Goal: Information Seeking & Learning: Learn about a topic

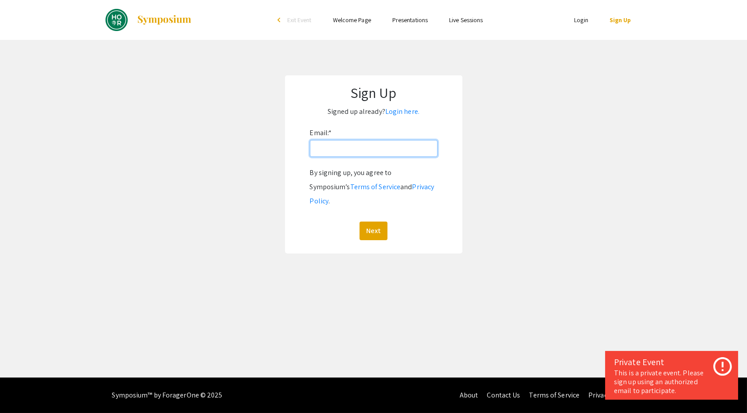
click at [406, 148] on input "Email: *" at bounding box center [374, 148] width 128 height 17
click at [405, 114] on link "Login here." at bounding box center [402, 111] width 34 height 9
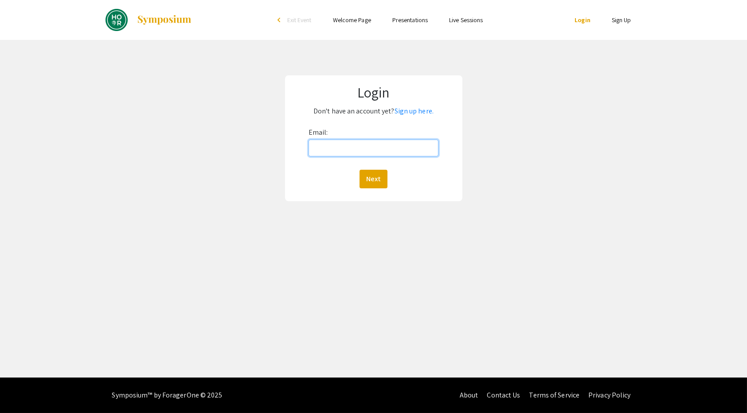
click at [395, 151] on input "Email:" at bounding box center [374, 148] width 130 height 17
type input "itorio1"
click at [409, 18] on link "Presentations" at bounding box center [410, 20] width 35 height 8
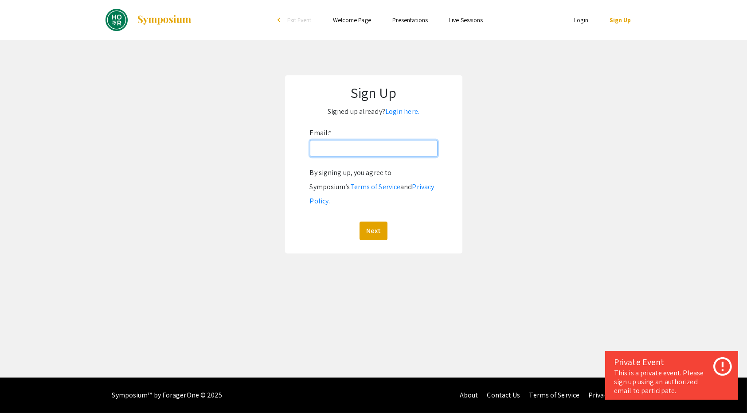
click at [422, 154] on input "Email: *" at bounding box center [374, 148] width 128 height 17
type input "[EMAIL_ADDRESS][DOMAIN_NAME]"
click at [376, 222] on button "Next" at bounding box center [374, 231] width 28 height 19
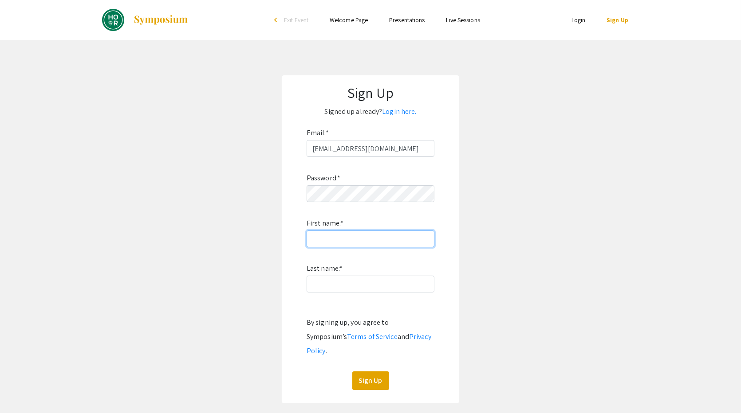
click at [374, 243] on input "First name: *" at bounding box center [371, 239] width 128 height 17
type input "Isabel"
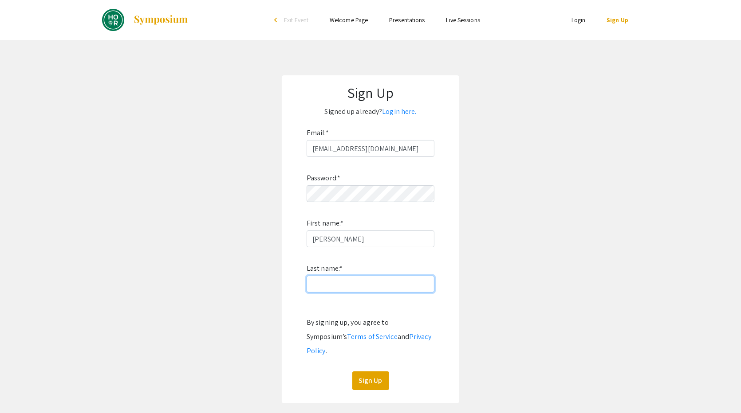
click at [357, 287] on input "Last name: *" at bounding box center [371, 284] width 128 height 17
type input "[PERSON_NAME]"
click at [377, 372] on button "Sign Up" at bounding box center [370, 381] width 37 height 19
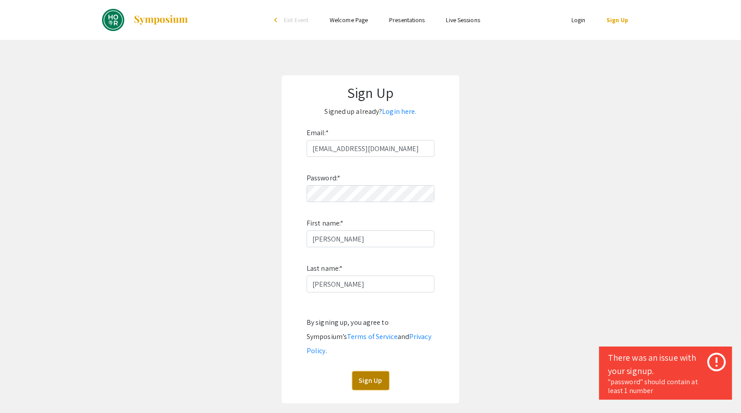
click at [377, 372] on button "Sign Up" at bounding box center [370, 381] width 37 height 19
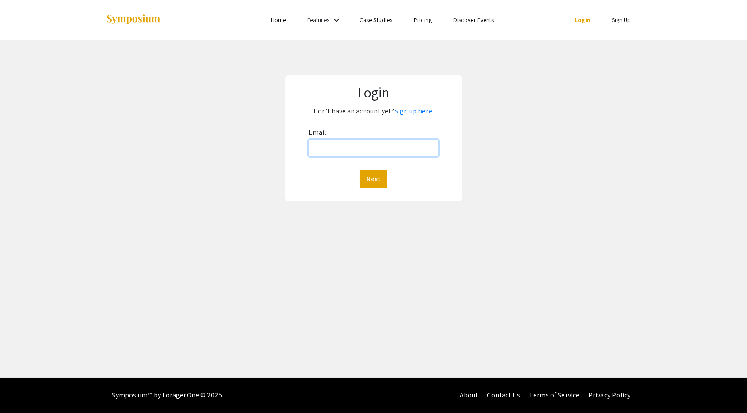
click at [404, 148] on input "Email:" at bounding box center [374, 148] width 130 height 17
type input "[EMAIL_ADDRESS][DOMAIN_NAME]"
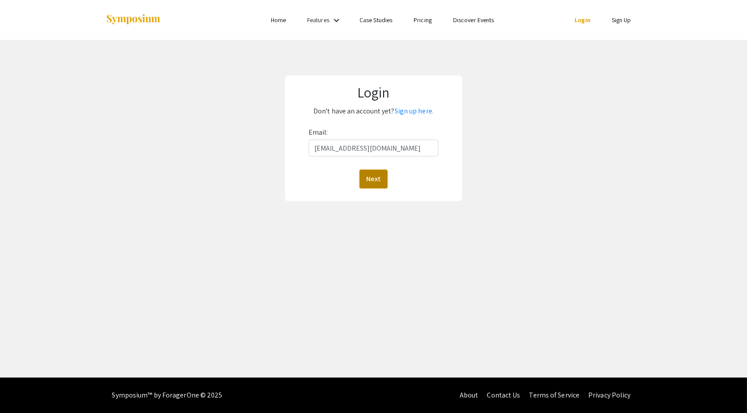
click at [378, 176] on button "Next" at bounding box center [374, 179] width 28 height 19
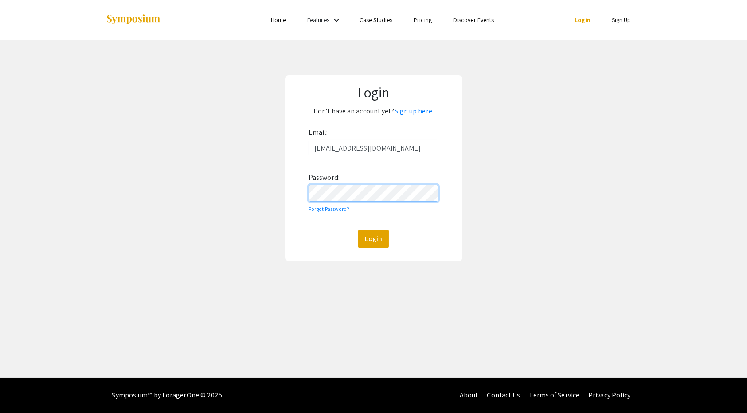
click at [358, 230] on button "Login" at bounding box center [373, 239] width 31 height 19
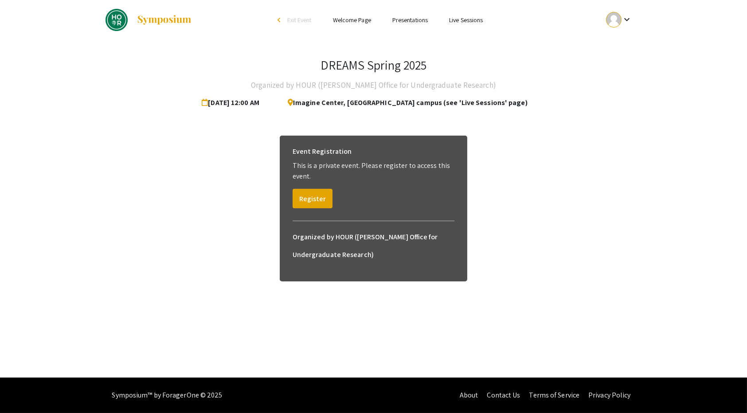
click at [411, 23] on link "Presentations" at bounding box center [410, 20] width 35 height 8
click at [317, 190] on button "Register" at bounding box center [313, 199] width 40 height 20
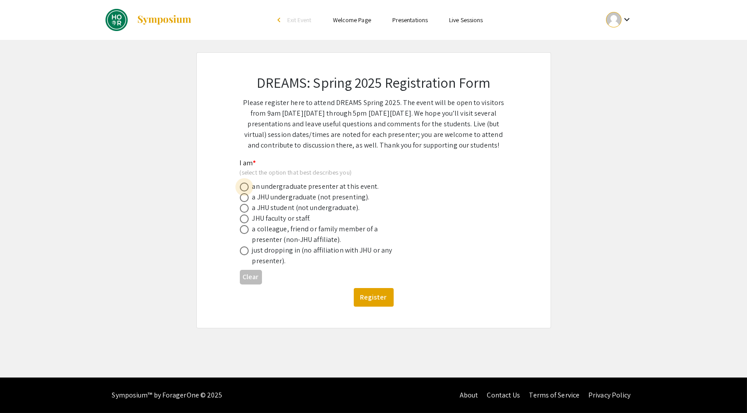
click at [244, 186] on span at bounding box center [244, 187] width 9 height 9
click at [244, 186] on input "radio" at bounding box center [244, 187] width 9 height 9
radio input "true"
click at [379, 299] on button "Register" at bounding box center [374, 297] width 40 height 19
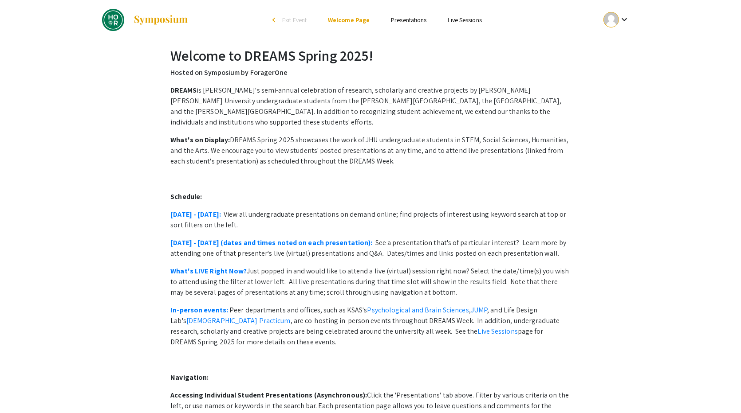
click at [414, 22] on link "Presentations" at bounding box center [408, 20] width 35 height 8
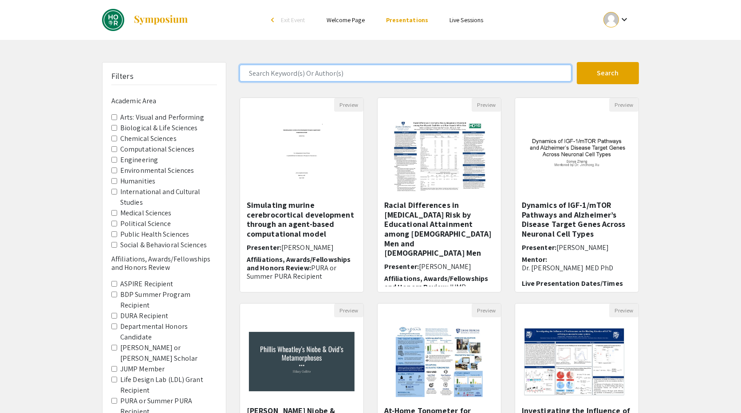
click at [334, 74] on input "Search Keyword(s) Or Author(s)" at bounding box center [406, 73] width 332 height 17
type input "[PERSON_NAME]"
click at [577, 62] on button "Search" at bounding box center [608, 73] width 62 height 22
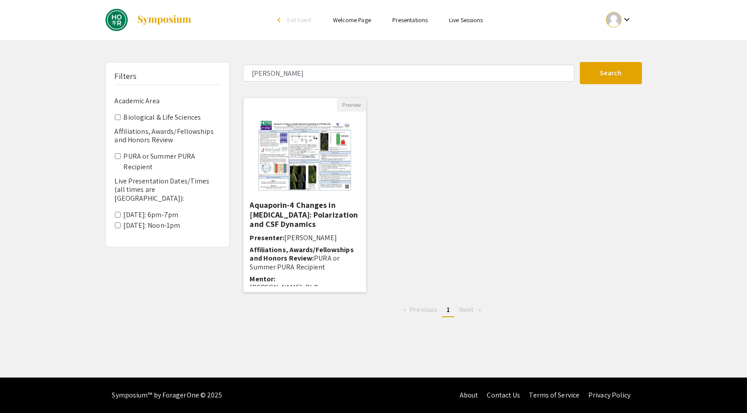
click at [315, 150] on img "Open Presentation <p>Aquaporin-4 Changes in Hydrocephalus: Polarization and CSF…" at bounding box center [305, 156] width 112 height 89
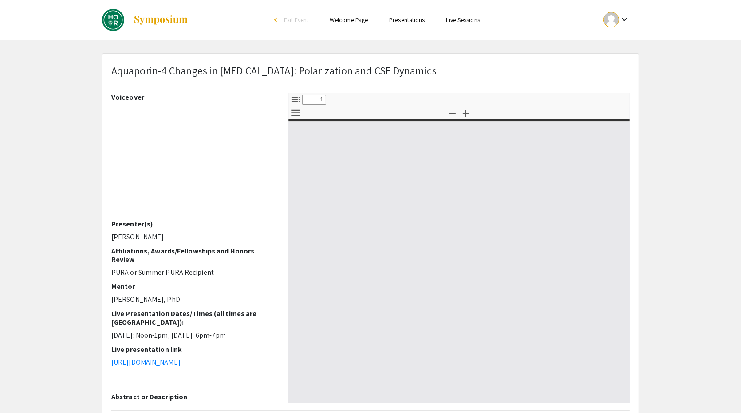
select select "custom"
type input "0"
select select "custom"
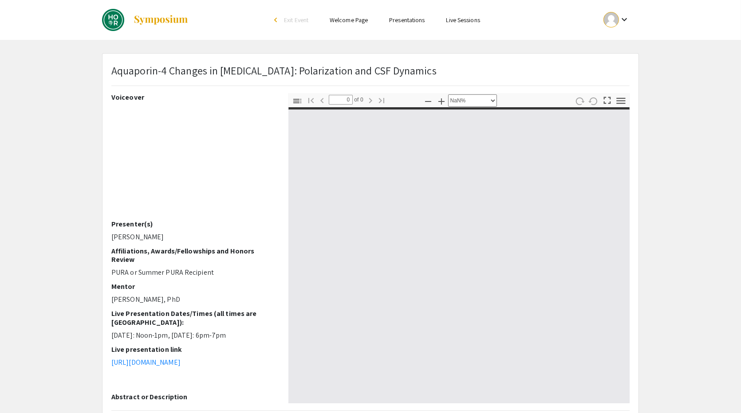
type input "1"
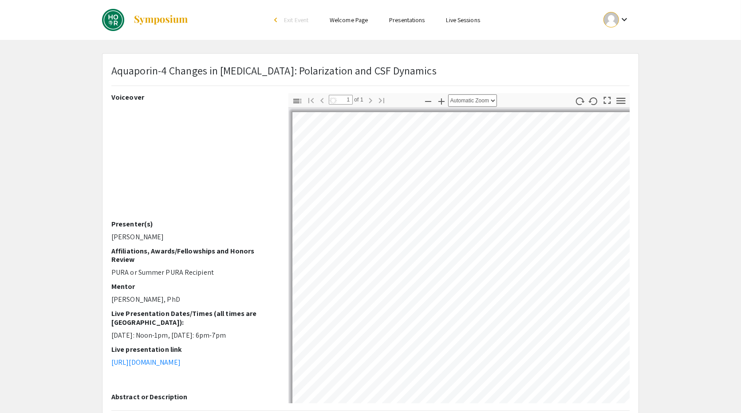
select select "auto"
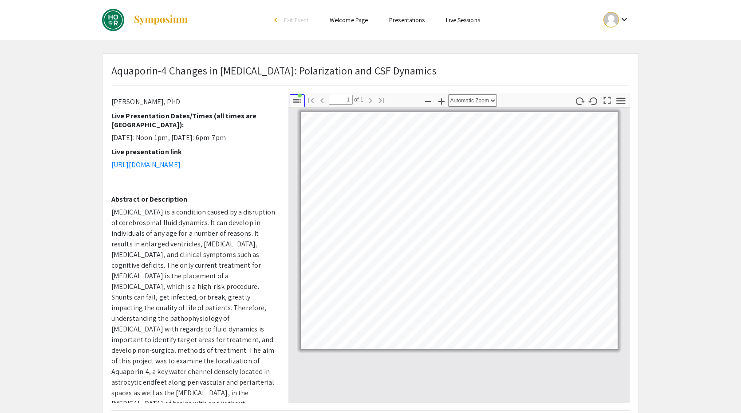
click at [298, 101] on icon "button" at bounding box center [297, 101] width 8 height 4
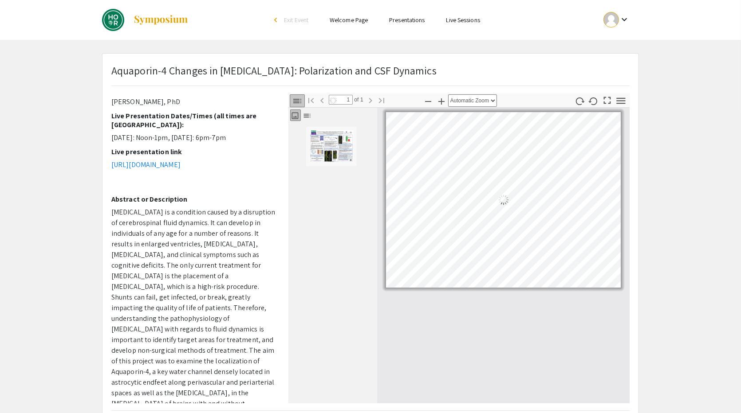
click at [298, 101] on icon "button" at bounding box center [297, 101] width 8 height 4
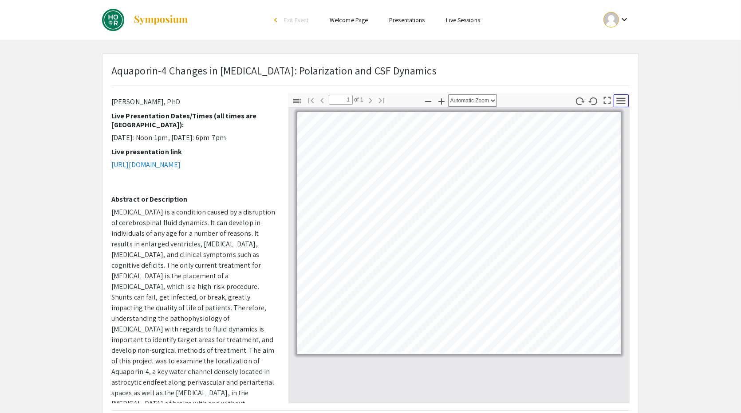
click at [627, 99] on icon "button" at bounding box center [621, 101] width 12 height 12
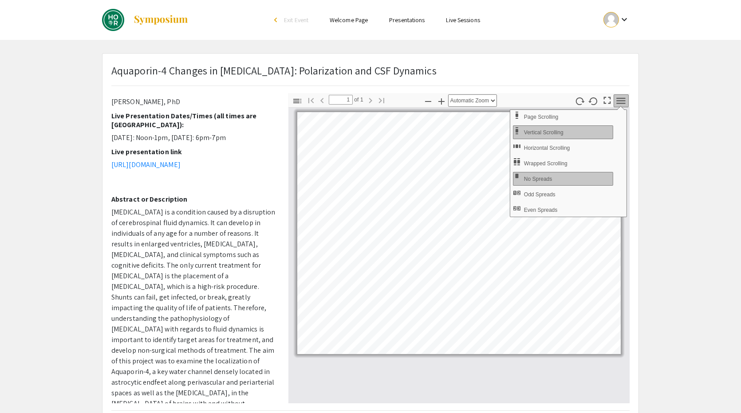
click at [624, 100] on icon "button" at bounding box center [621, 101] width 12 height 12
